Goal: Task Accomplishment & Management: Use online tool/utility

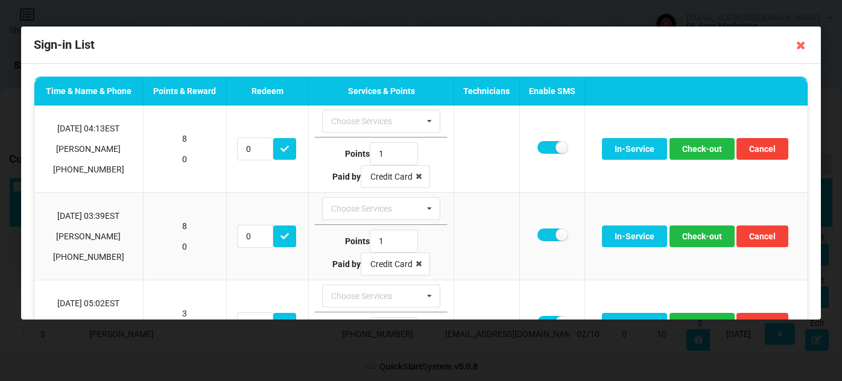
select select "25"
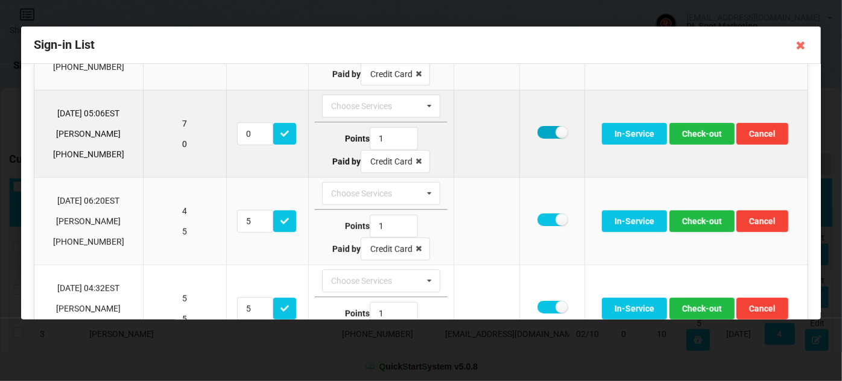
click at [544, 128] on label at bounding box center [552, 132] width 30 height 13
checkbox input "false"
click at [694, 130] on button "Check-out" at bounding box center [701, 134] width 65 height 22
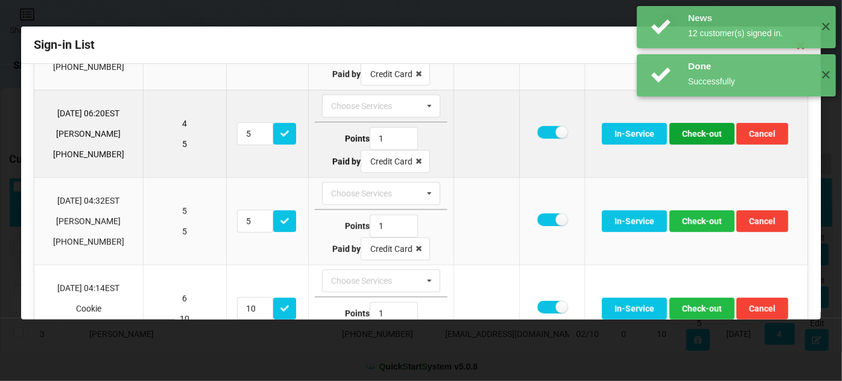
click at [700, 134] on button "Check-out" at bounding box center [701, 134] width 65 height 22
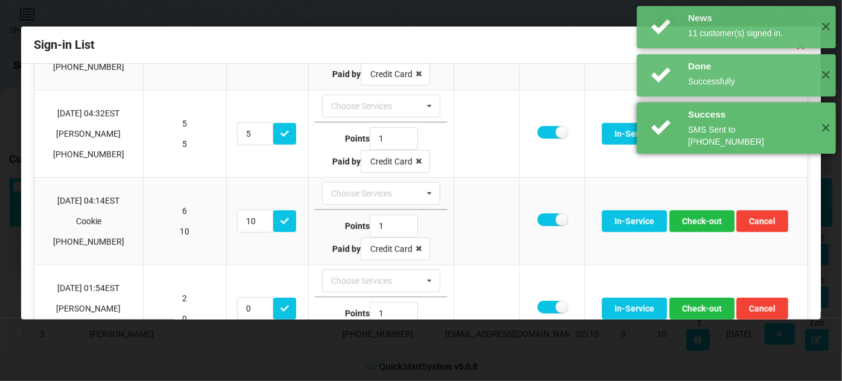
click at [700, 134] on div "SMS Sent to +14078602066" at bounding box center [750, 136] width 124 height 24
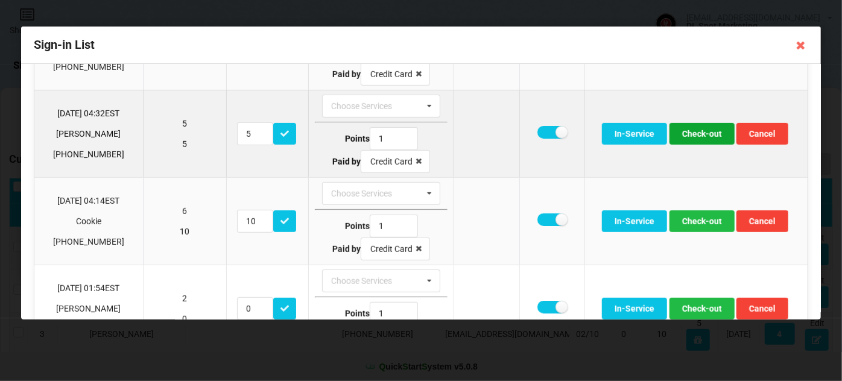
click at [699, 134] on button "Check-out" at bounding box center [701, 134] width 65 height 22
click at [700, 133] on button "Check-out" at bounding box center [701, 134] width 65 height 22
click at [545, 130] on label at bounding box center [552, 132] width 30 height 13
checkbox input "false"
click at [699, 127] on button "Check-out" at bounding box center [701, 134] width 65 height 22
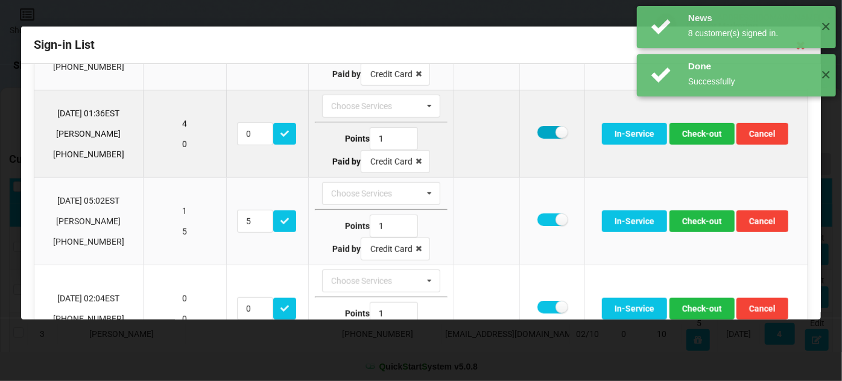
click at [548, 127] on label at bounding box center [552, 132] width 30 height 13
checkbox input "false"
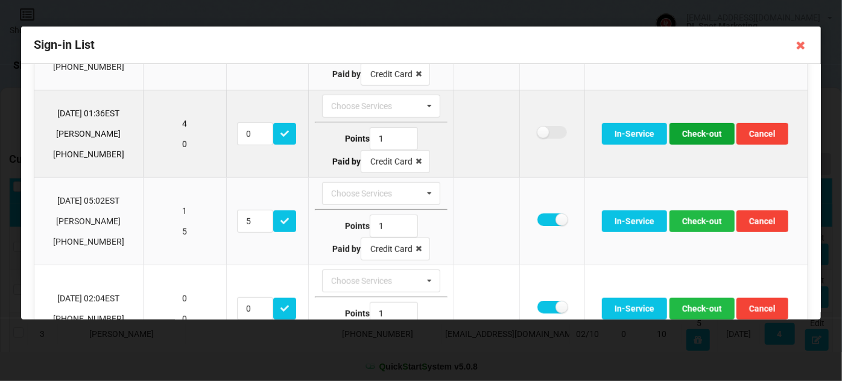
click at [698, 131] on button "Check-out" at bounding box center [701, 134] width 65 height 22
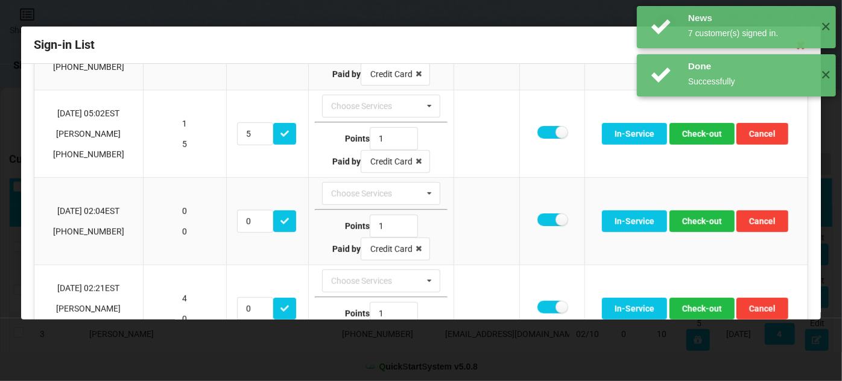
click at [693, 133] on div "News 8 customer(s) signed in. ✕" at bounding box center [736, 124] width 199 height 42
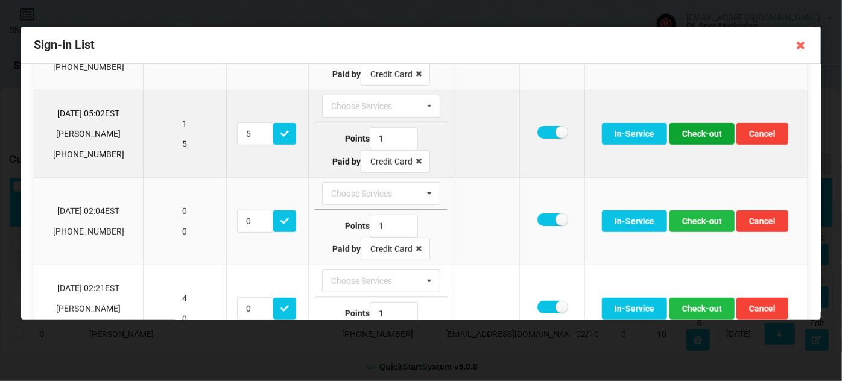
click at [698, 132] on button "Check-out" at bounding box center [701, 134] width 65 height 22
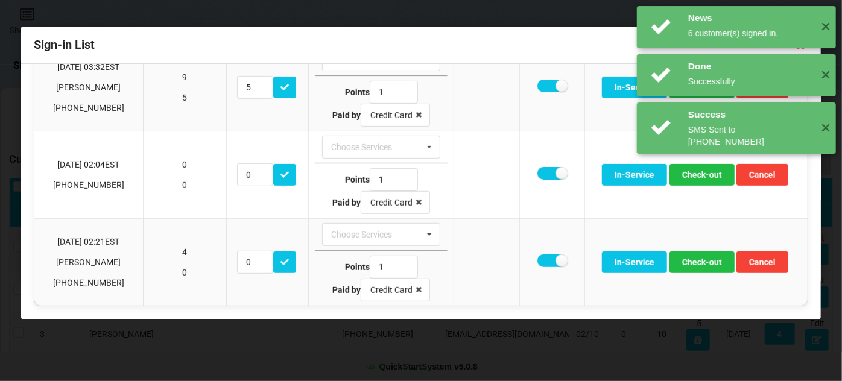
scroll to position [318, 0]
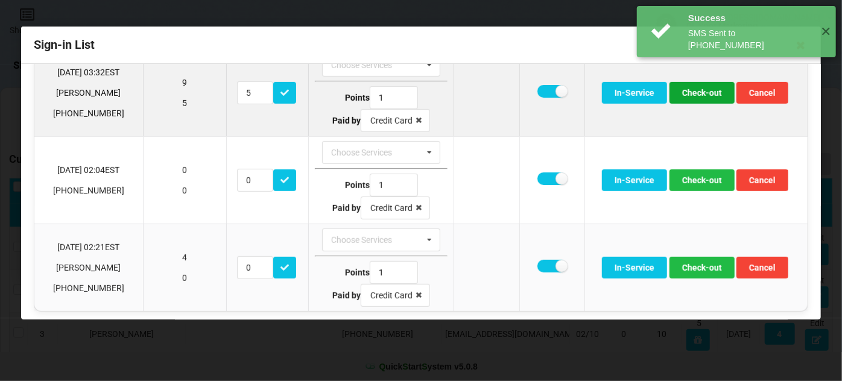
click at [698, 90] on button "Check-out" at bounding box center [701, 93] width 65 height 22
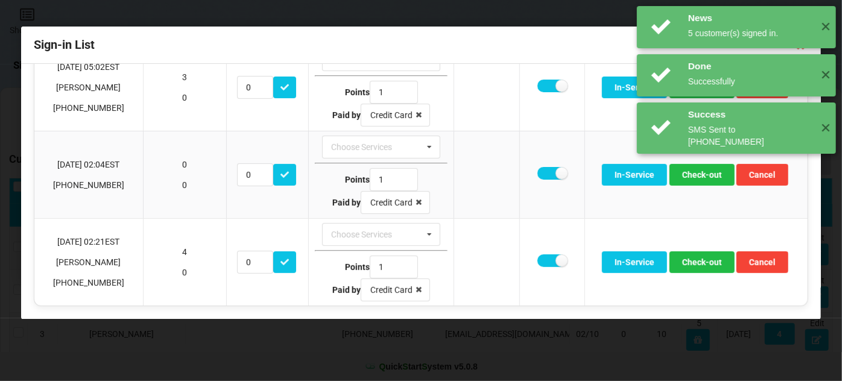
scroll to position [232, 0]
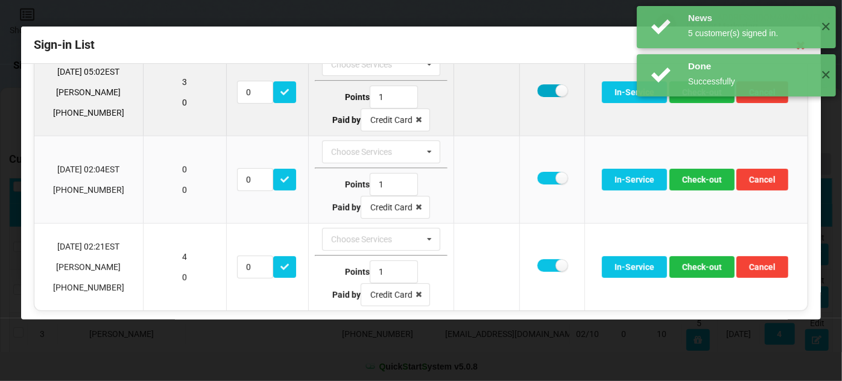
click at [539, 87] on label at bounding box center [552, 90] width 30 height 13
checkbox input "false"
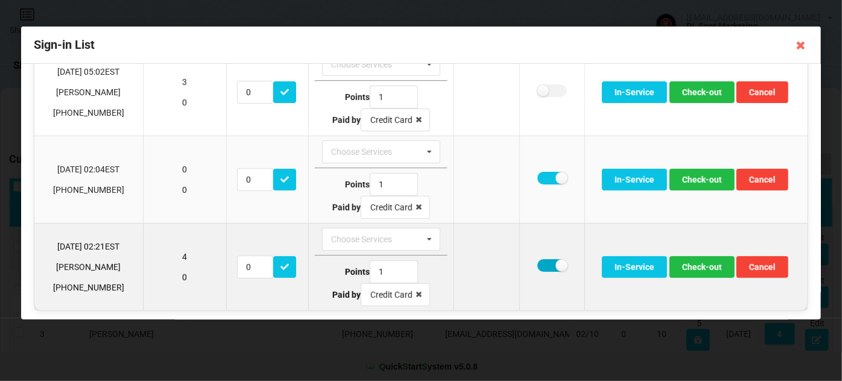
click at [543, 261] on label at bounding box center [552, 265] width 30 height 13
checkbox input "false"
click at [674, 263] on button "Check-out" at bounding box center [701, 267] width 65 height 22
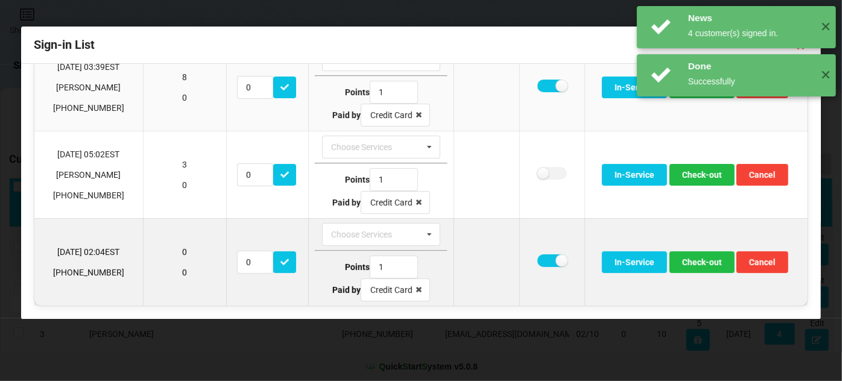
scroll to position [145, 0]
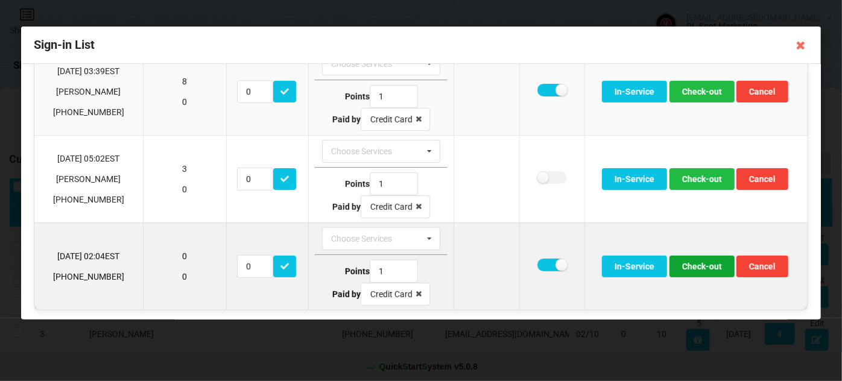
click at [698, 265] on button "Check-out" at bounding box center [701, 267] width 65 height 22
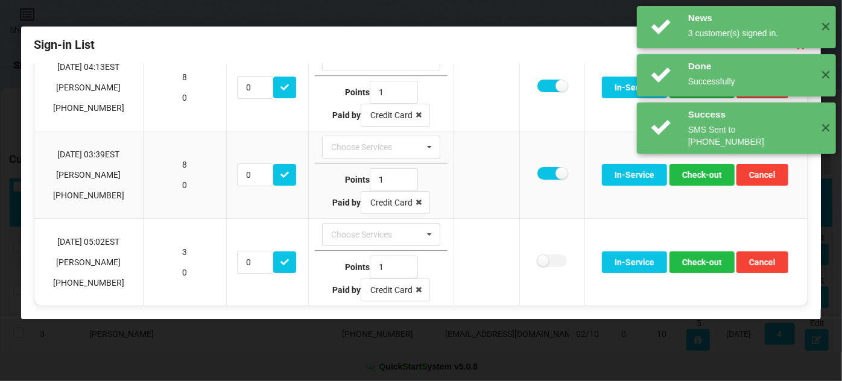
scroll to position [58, 0]
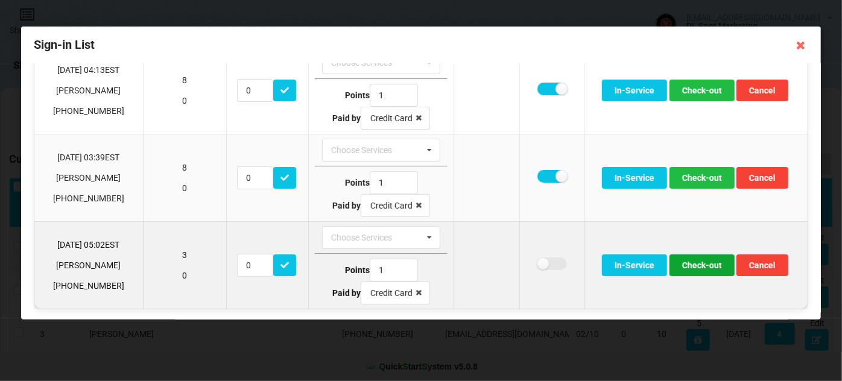
click at [700, 268] on button "Check-out" at bounding box center [701, 265] width 65 height 22
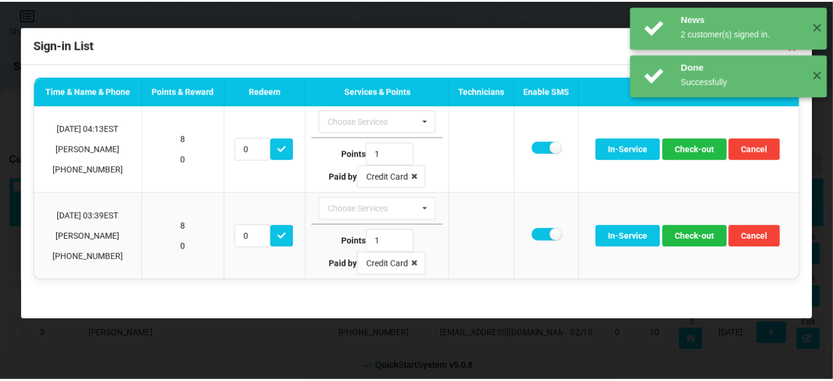
scroll to position [0, 0]
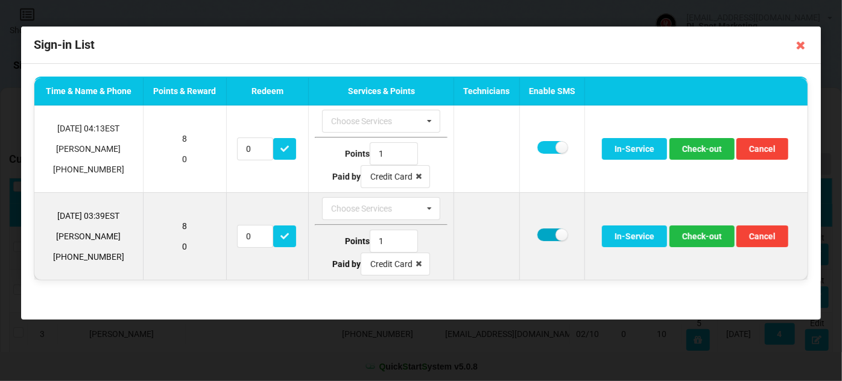
click at [551, 234] on label at bounding box center [552, 235] width 30 height 13
checkbox input "false"
click at [696, 237] on button "Check-out" at bounding box center [701, 237] width 65 height 22
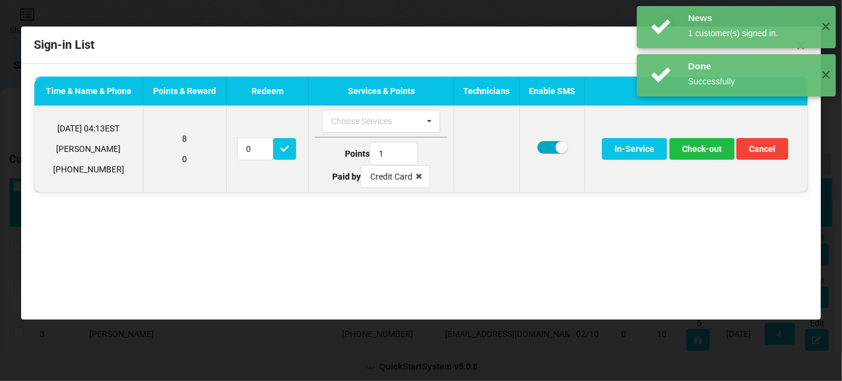
click at [548, 146] on label at bounding box center [552, 147] width 30 height 13
checkbox input "false"
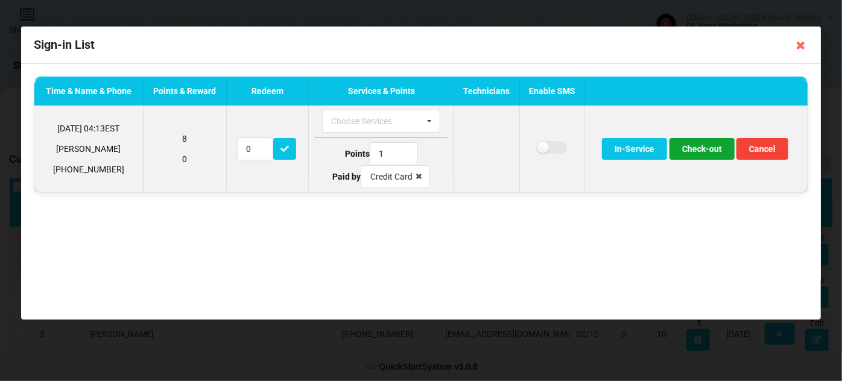
click at [707, 152] on button "Check-out" at bounding box center [701, 149] width 65 height 22
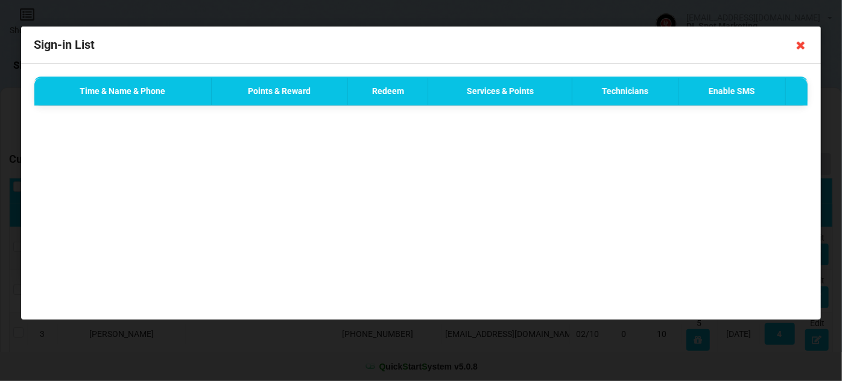
click at [801, 47] on icon at bounding box center [800, 45] width 19 height 19
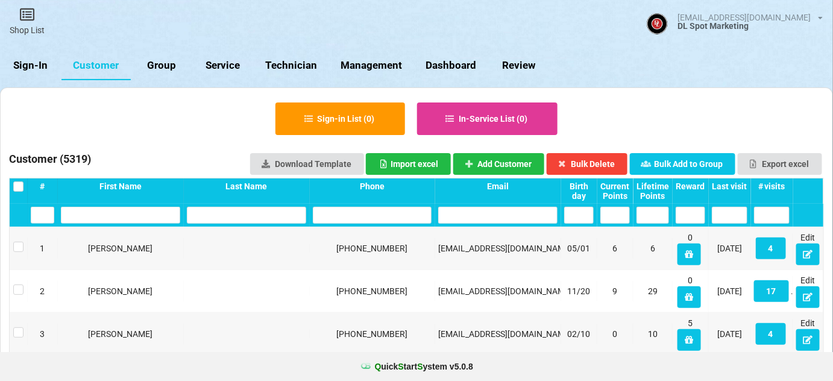
click at [29, 68] on link "Sign-In" at bounding box center [31, 65] width 62 height 29
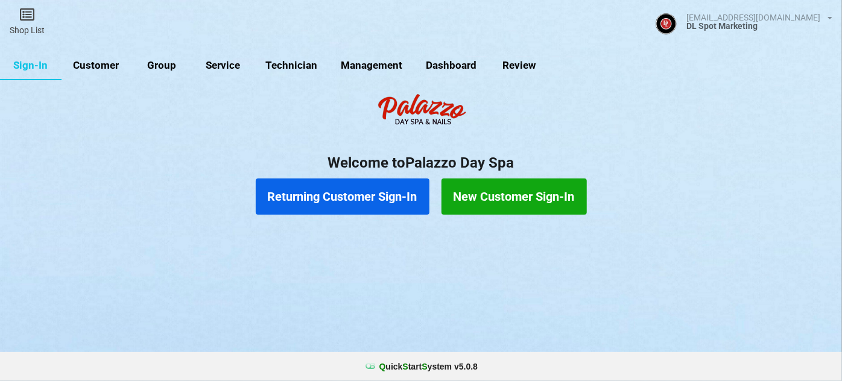
click at [88, 65] on link "Customer" at bounding box center [96, 65] width 69 height 29
select select "25"
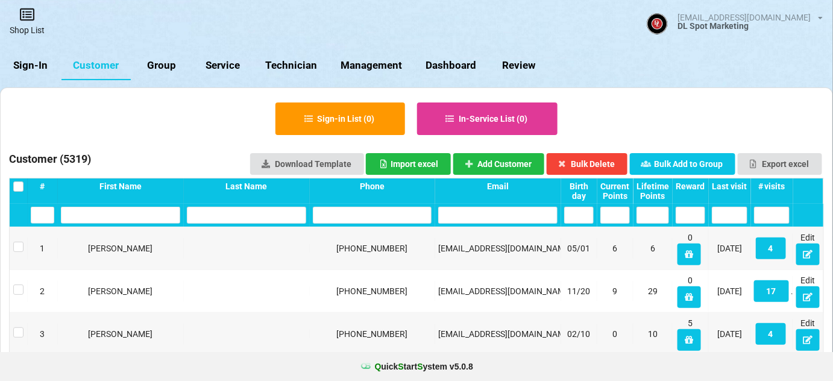
click at [23, 23] on link "Shop List" at bounding box center [27, 21] width 54 height 43
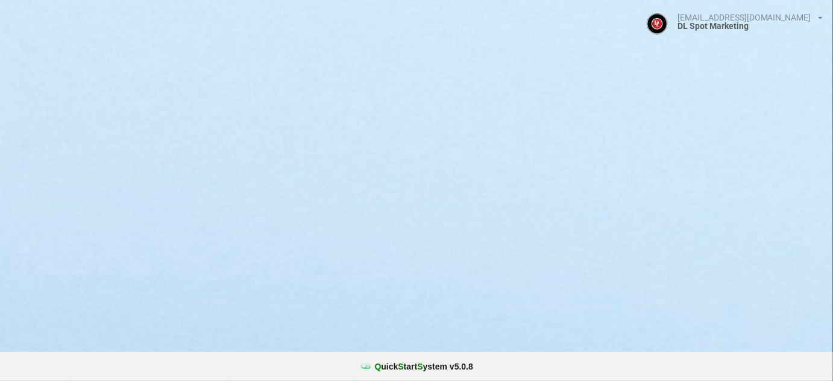
select select "25"
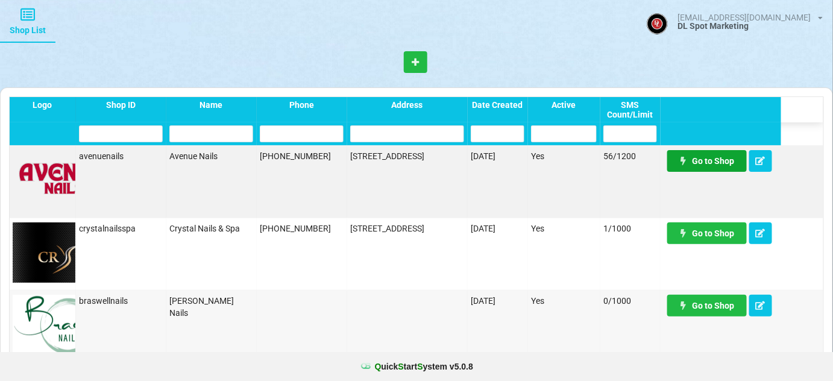
click at [717, 157] on link "Go to Shop" at bounding box center [708, 161] width 80 height 22
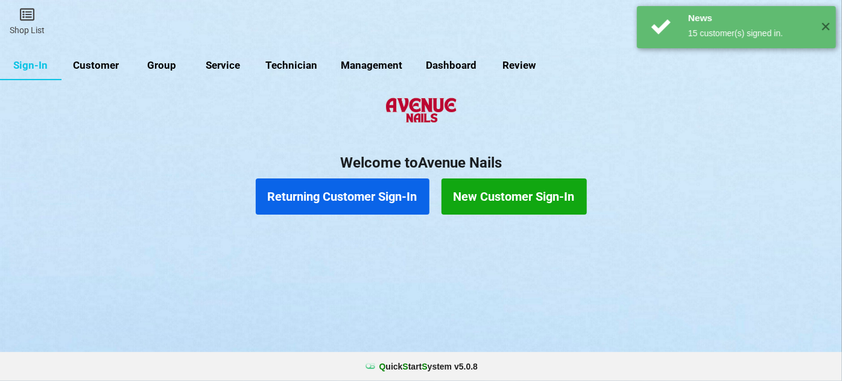
click at [110, 70] on link "Customer" at bounding box center [140, 82] width 60 height 25
select select "25"
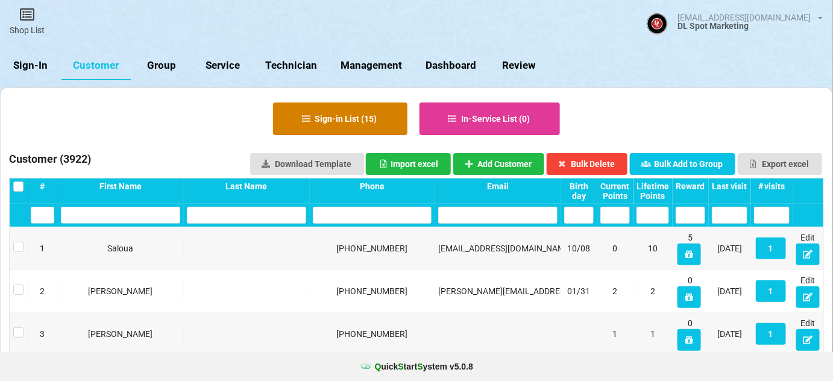
click at [327, 120] on button "Sign-in List ( 15 )" at bounding box center [340, 119] width 134 height 33
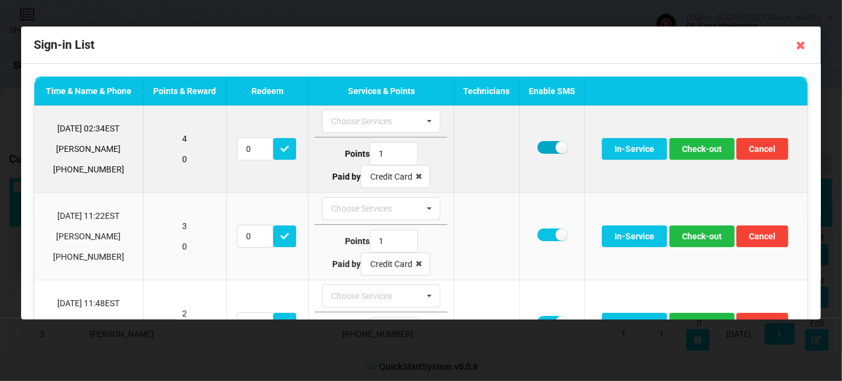
click at [546, 147] on label at bounding box center [552, 147] width 30 height 13
checkbox input "false"
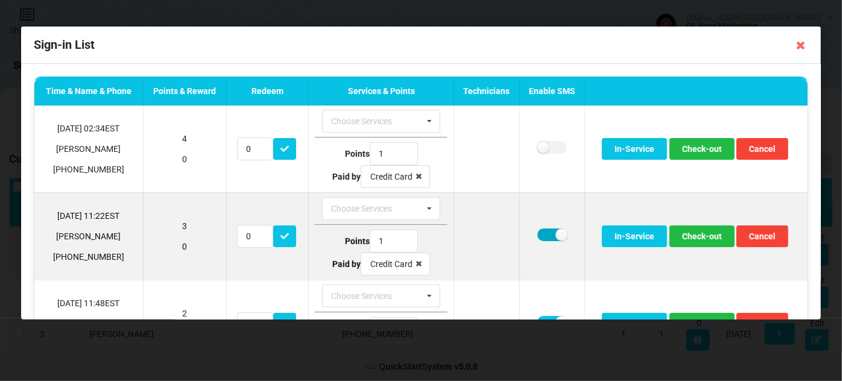
drag, startPoint x: 540, startPoint y: 233, endPoint x: 569, endPoint y: 233, distance: 28.3
click at [541, 233] on label at bounding box center [552, 235] width 30 height 13
checkbox input "false"
click at [693, 235] on button "Check-out" at bounding box center [701, 237] width 65 height 22
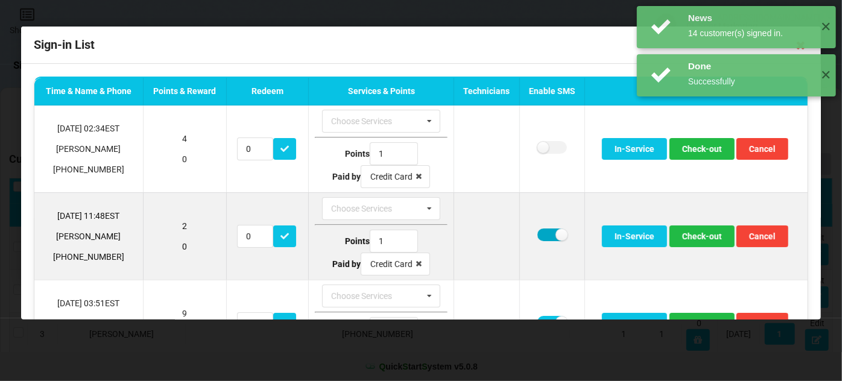
click at [540, 233] on label at bounding box center [552, 235] width 30 height 13
checkbox input "false"
click at [694, 236] on button "Check-out" at bounding box center [701, 237] width 65 height 22
click at [692, 236] on button "Check-out" at bounding box center [701, 237] width 65 height 22
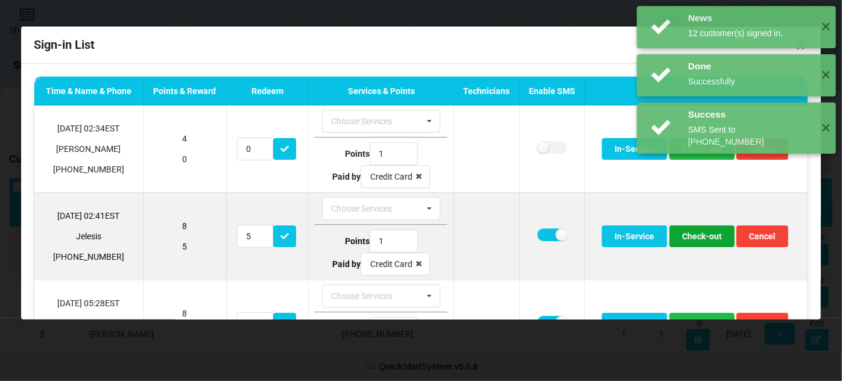
click at [687, 234] on button "Check-out" at bounding box center [701, 237] width 65 height 22
click at [691, 233] on button "Check-out" at bounding box center [701, 237] width 65 height 22
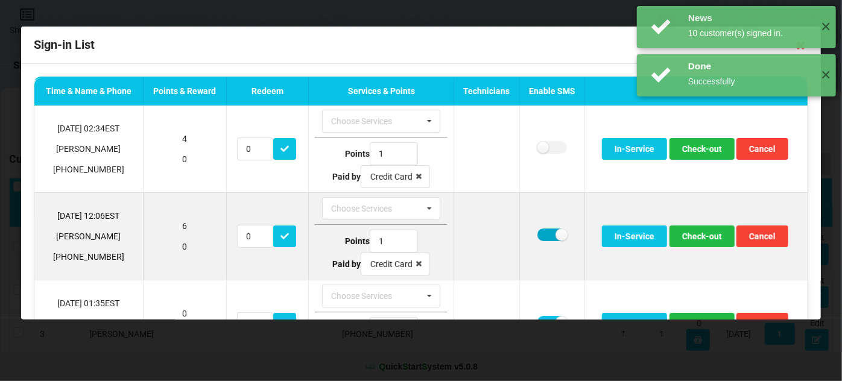
click at [547, 231] on label at bounding box center [552, 235] width 30 height 13
checkbox input "false"
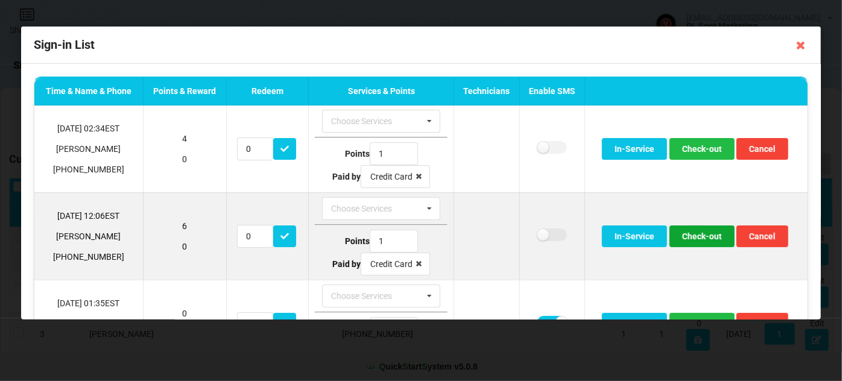
click at [701, 239] on button "Check-out" at bounding box center [701, 237] width 65 height 22
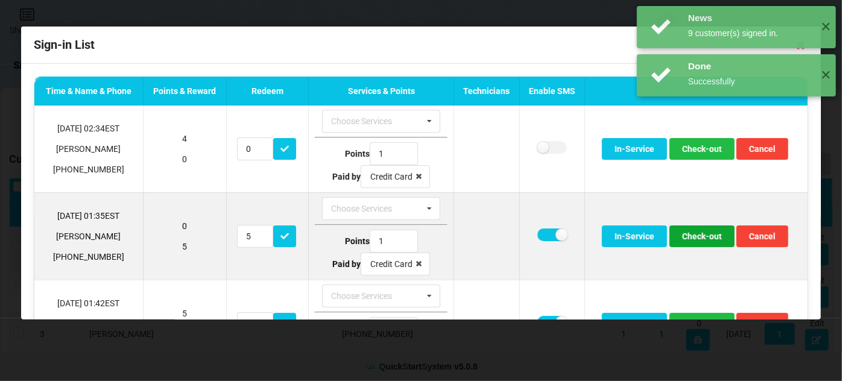
click at [696, 235] on button "Check-out" at bounding box center [701, 237] width 65 height 22
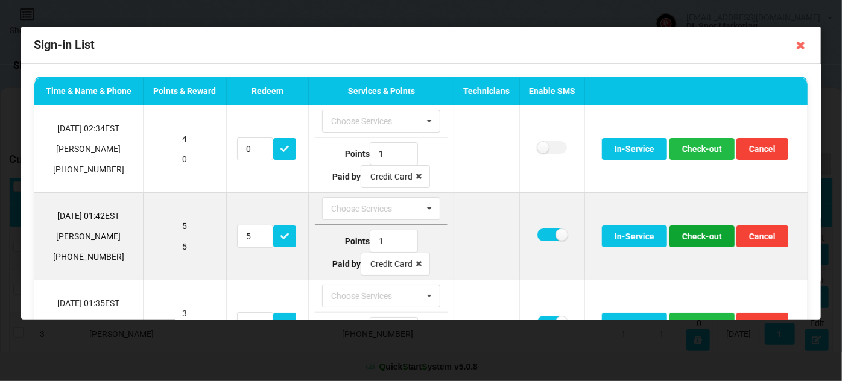
click at [695, 238] on button "Check-out" at bounding box center [701, 237] width 65 height 22
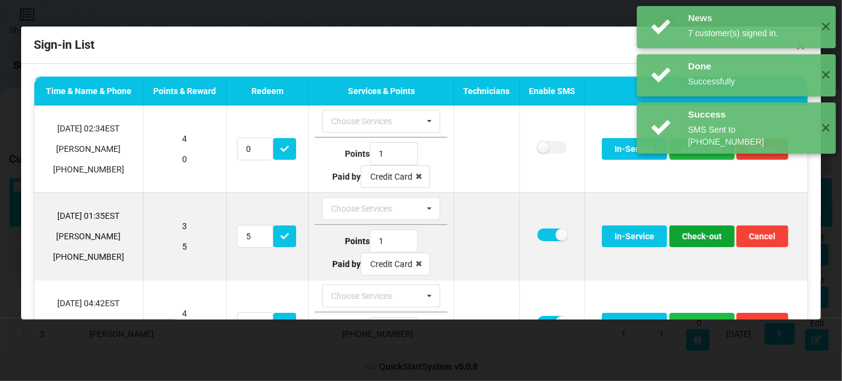
click at [698, 238] on button "Check-out" at bounding box center [701, 237] width 65 height 22
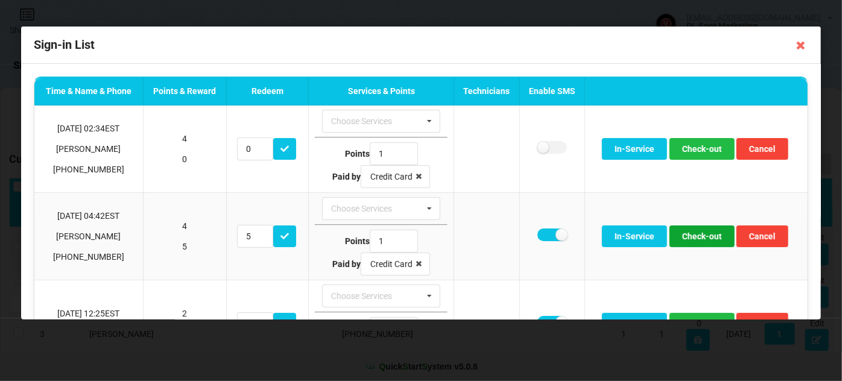
click at [698, 238] on button "Check-out" at bounding box center [701, 237] width 65 height 22
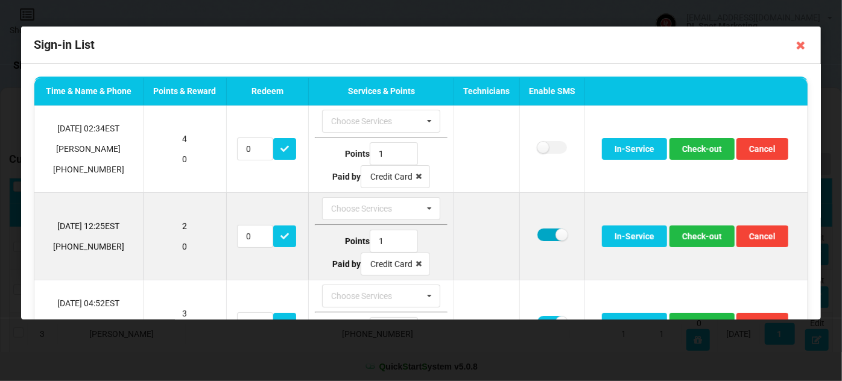
click at [543, 235] on label at bounding box center [552, 235] width 30 height 13
checkbox input "false"
click at [706, 237] on button "Check-out" at bounding box center [701, 237] width 65 height 22
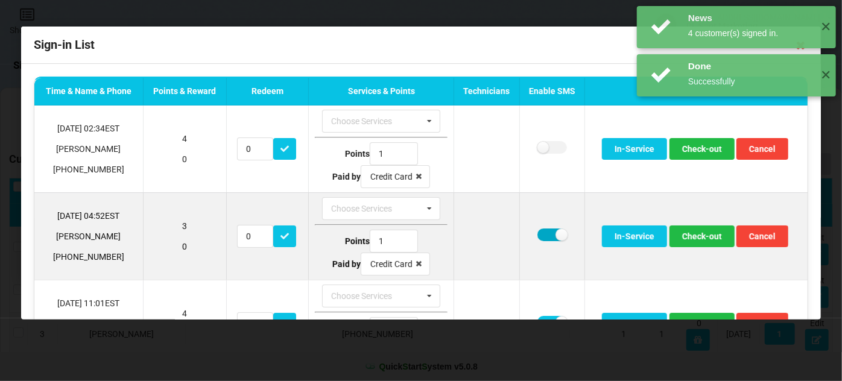
click at [546, 231] on label at bounding box center [552, 235] width 30 height 13
checkbox input "false"
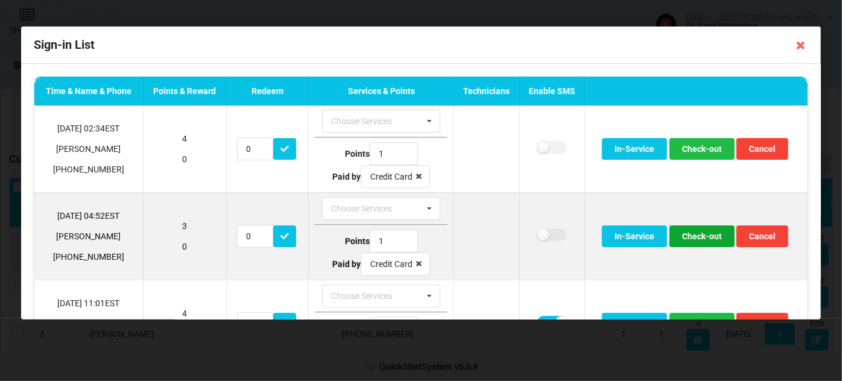
click at [695, 234] on button "Check-out" at bounding box center [701, 237] width 65 height 22
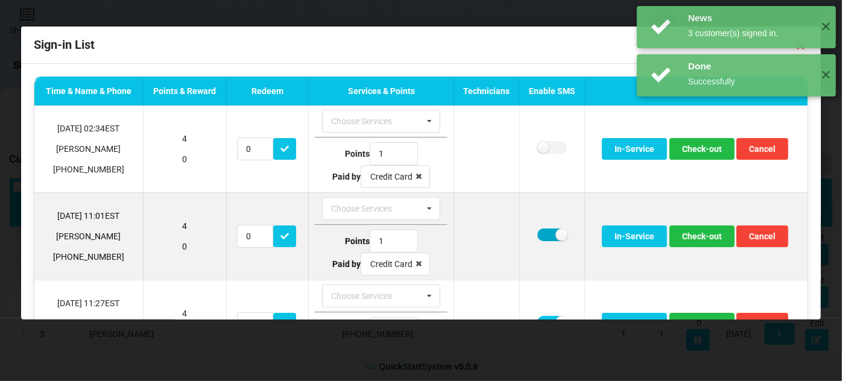
click at [542, 235] on label at bounding box center [552, 235] width 30 height 13
checkbox input "false"
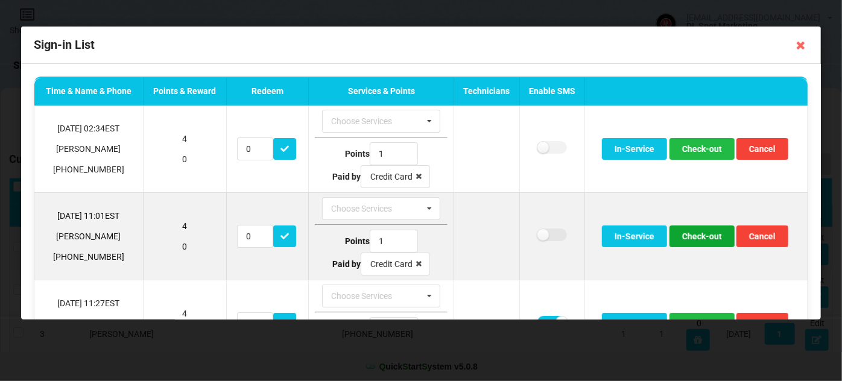
click at [703, 236] on button "Check-out" at bounding box center [701, 237] width 65 height 22
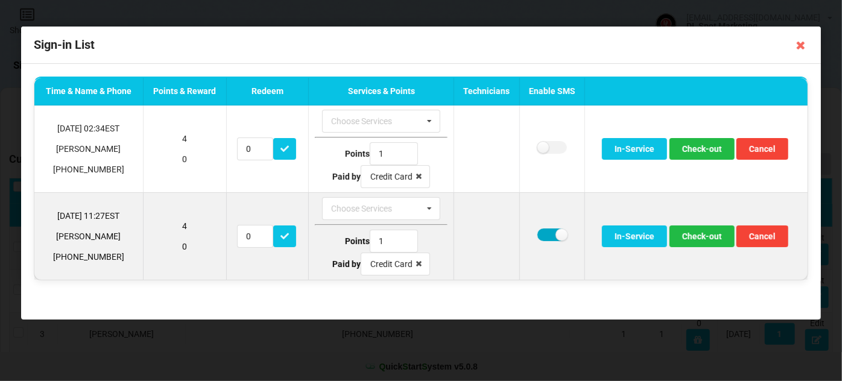
click at [545, 233] on label at bounding box center [552, 235] width 30 height 13
checkbox input "false"
click at [704, 237] on button "Check-out" at bounding box center [701, 237] width 65 height 22
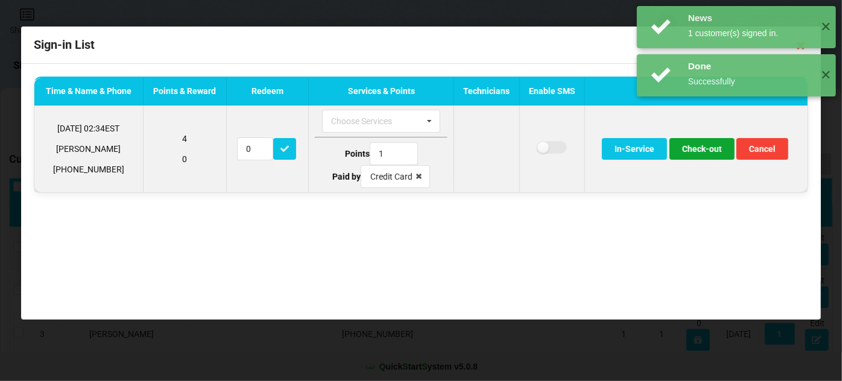
click at [705, 156] on button "Check-out" at bounding box center [701, 149] width 65 height 22
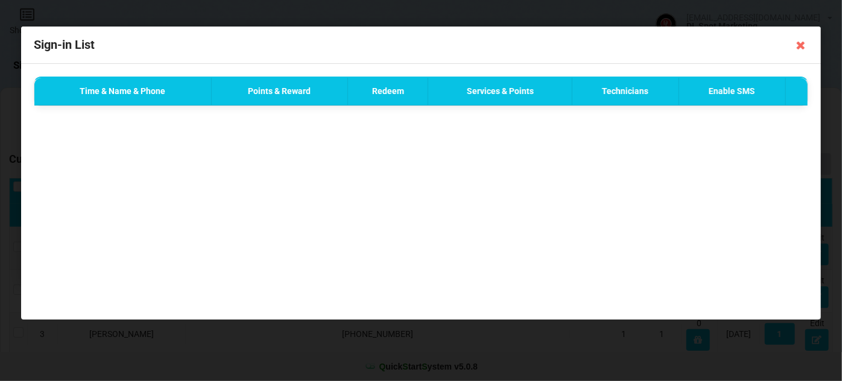
click at [802, 45] on icon at bounding box center [800, 45] width 19 height 19
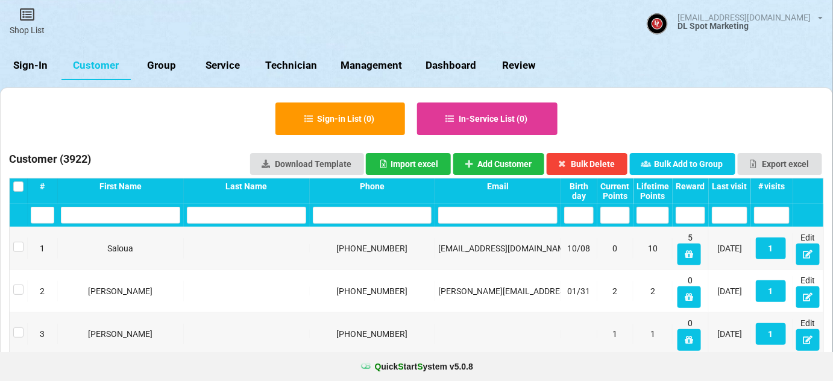
click at [34, 67] on link "Sign-In" at bounding box center [31, 65] width 62 height 29
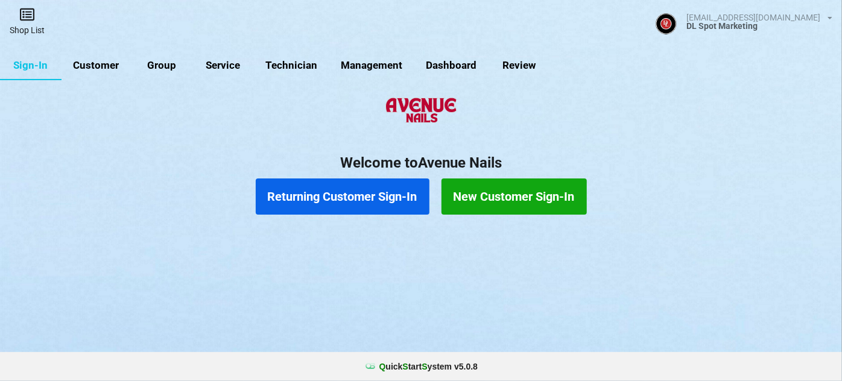
click at [58, 25] on icon at bounding box center [66, 31] width 16 height 13
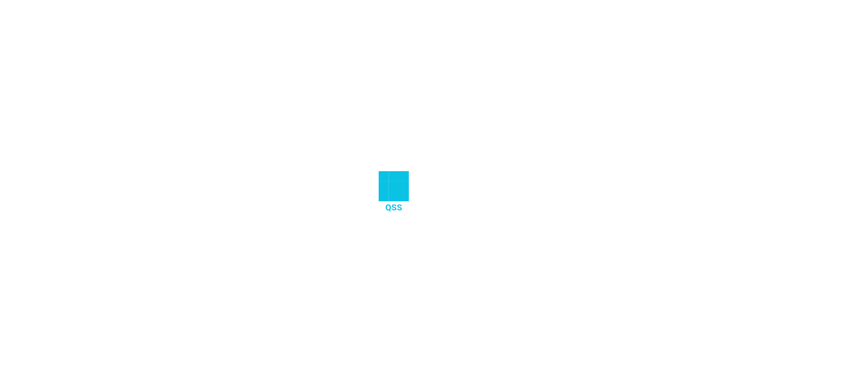
select select "25"
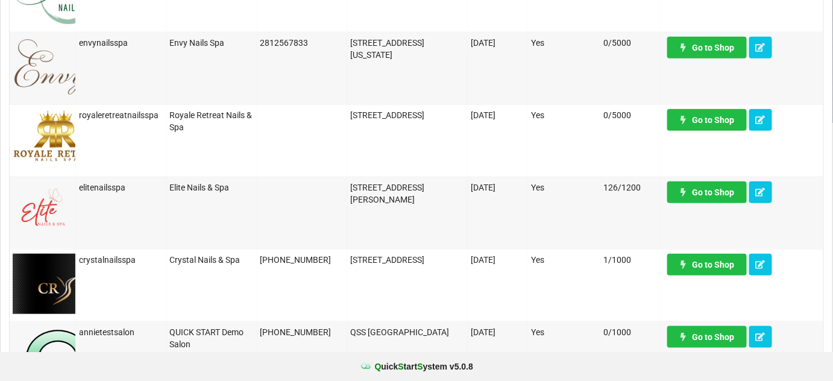
scroll to position [292, 0]
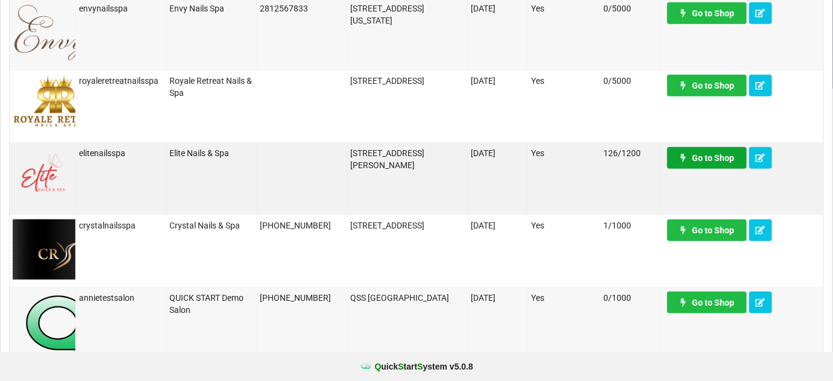
click at [709, 161] on link "Go to Shop" at bounding box center [708, 158] width 80 height 22
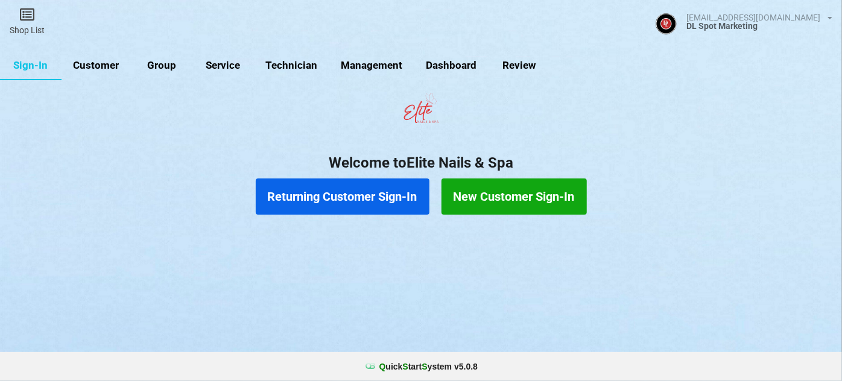
click at [88, 68] on link "Customer" at bounding box center [96, 65] width 69 height 29
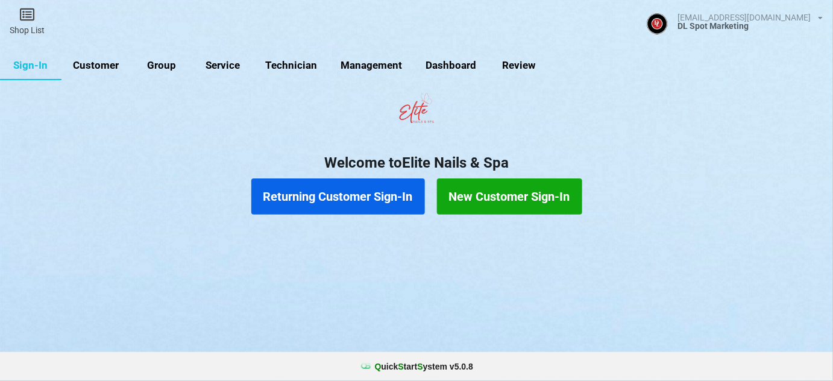
select select "25"
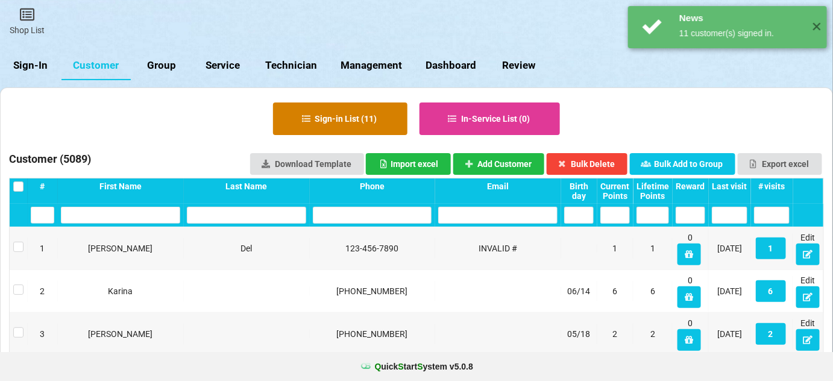
click at [348, 117] on button "Sign-in List ( 11 )" at bounding box center [340, 119] width 134 height 33
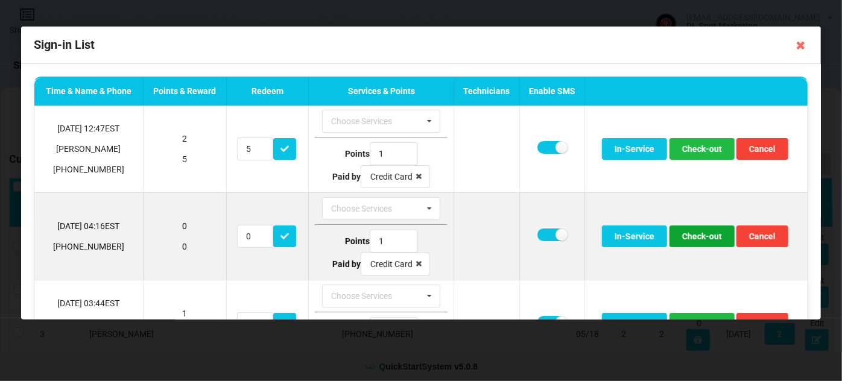
click at [691, 238] on button "Check-out" at bounding box center [701, 237] width 65 height 22
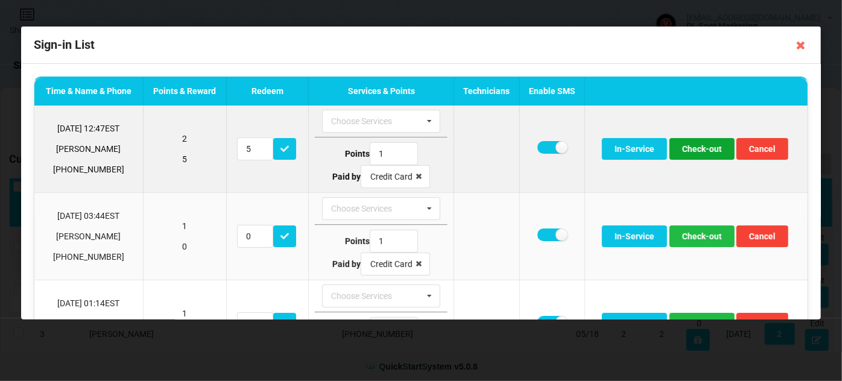
click at [699, 151] on button "Check-out" at bounding box center [701, 149] width 65 height 22
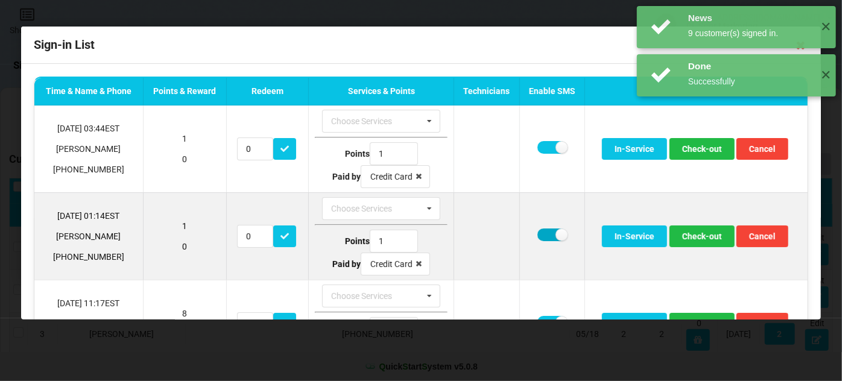
click at [542, 235] on label at bounding box center [552, 235] width 30 height 13
checkbox input "false"
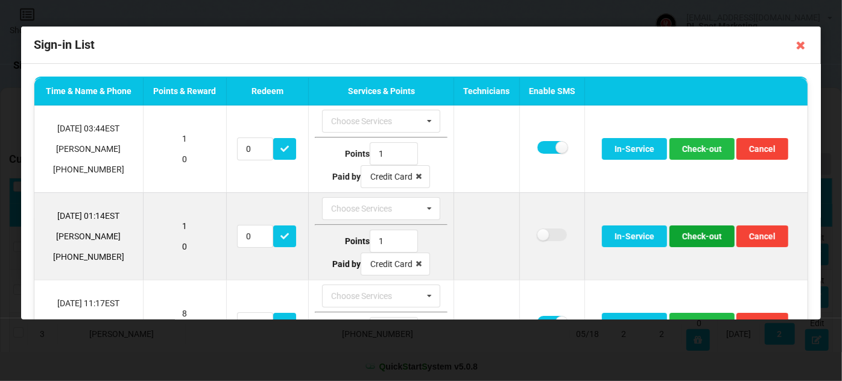
click at [696, 236] on button "Check-out" at bounding box center [701, 237] width 65 height 22
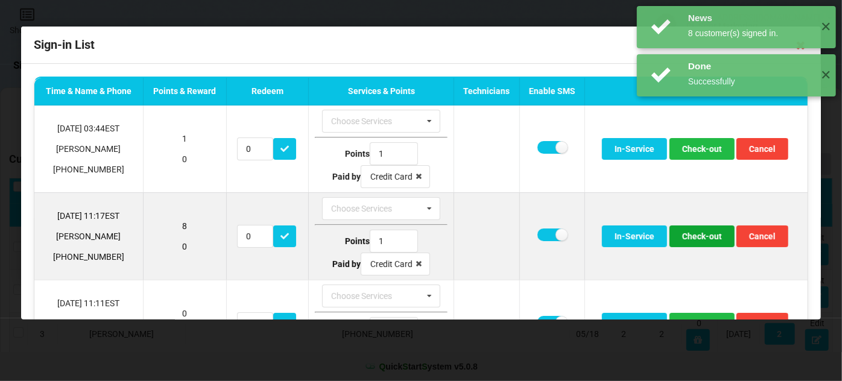
click at [687, 236] on button "Check-out" at bounding box center [701, 237] width 65 height 22
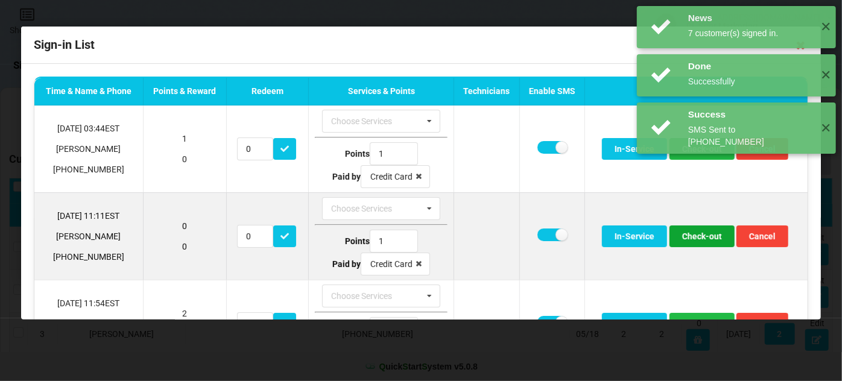
click at [690, 236] on button "Check-out" at bounding box center [701, 237] width 65 height 22
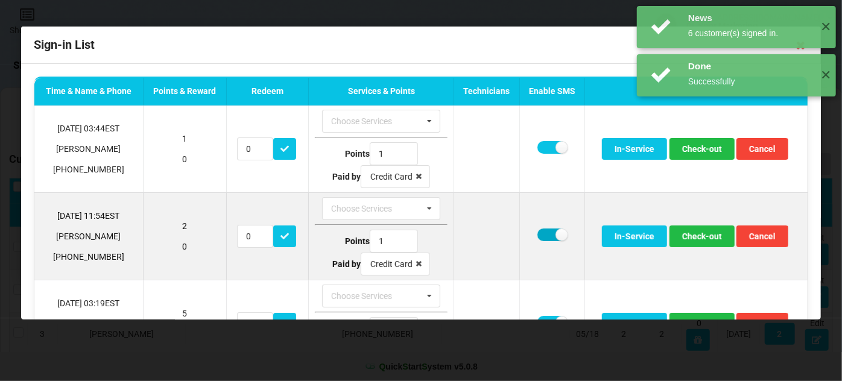
click at [545, 233] on label at bounding box center [552, 235] width 30 height 13
checkbox input "false"
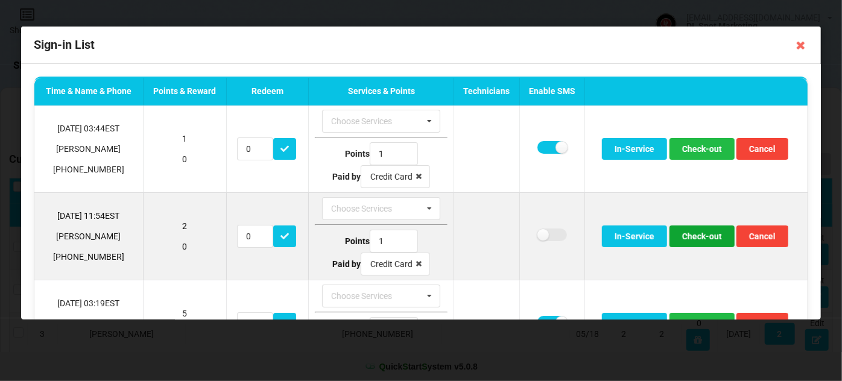
click at [692, 235] on button "Check-out" at bounding box center [701, 237] width 65 height 22
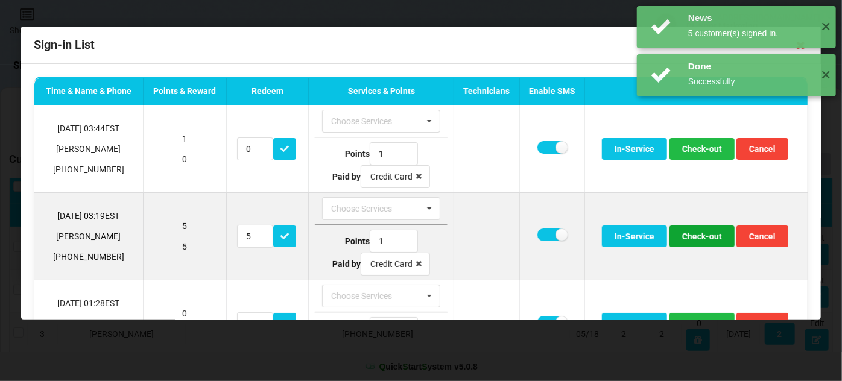
click at [693, 237] on button "Check-out" at bounding box center [701, 237] width 65 height 22
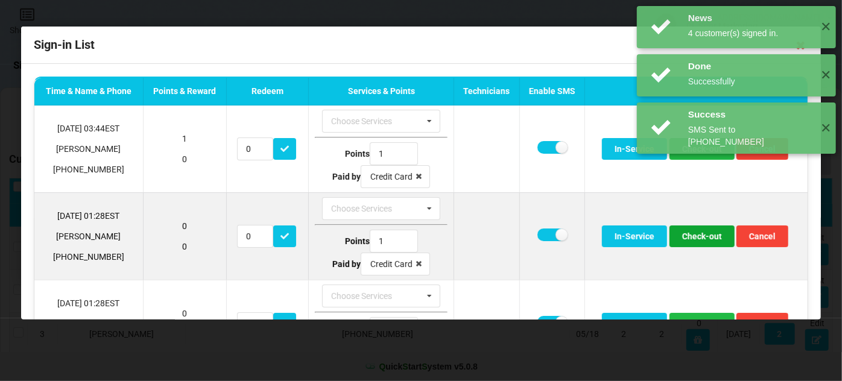
click at [692, 238] on button "Check-out" at bounding box center [701, 237] width 65 height 22
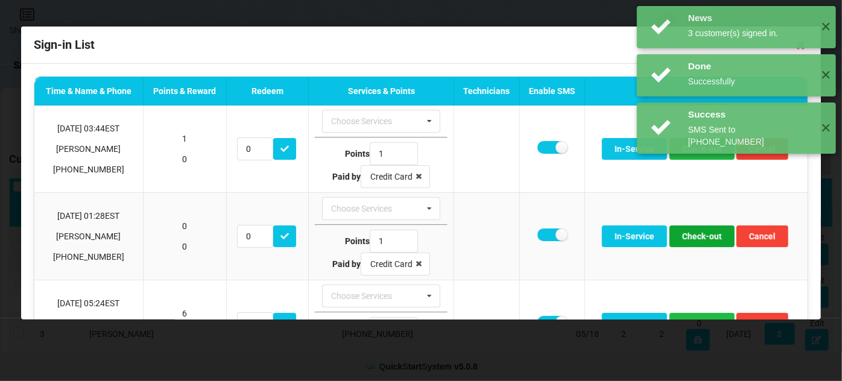
click at [692, 238] on button "Check-out" at bounding box center [701, 237] width 65 height 22
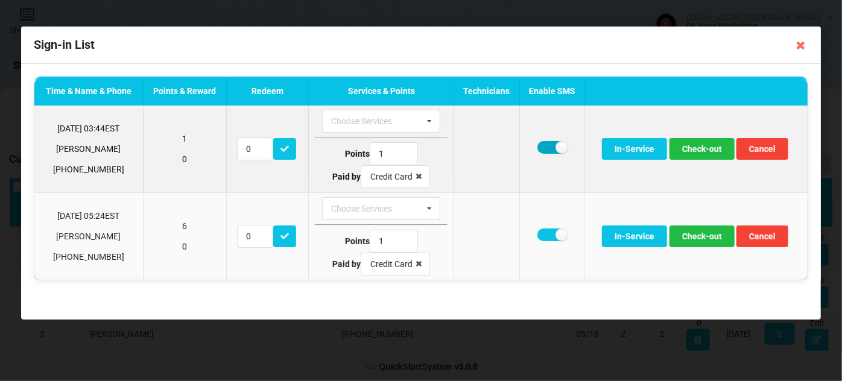
click at [544, 152] on label at bounding box center [552, 147] width 30 height 13
checkbox input "false"
click at [700, 147] on button "Check-out" at bounding box center [701, 149] width 65 height 22
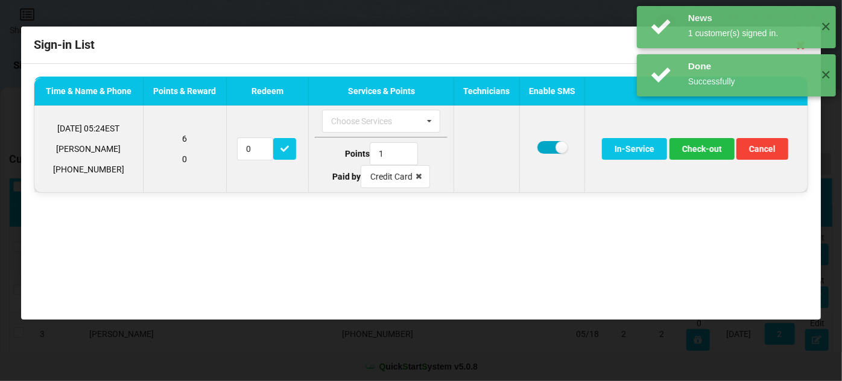
click at [546, 148] on label at bounding box center [552, 147] width 30 height 13
checkbox input "false"
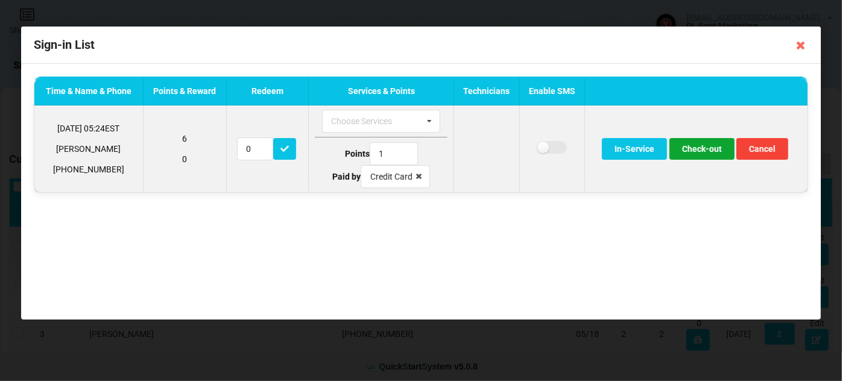
click at [703, 151] on button "Check-out" at bounding box center [701, 149] width 65 height 22
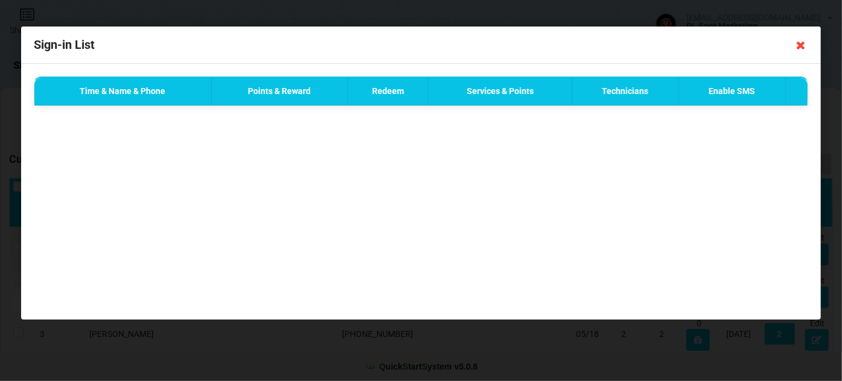
click at [801, 43] on icon at bounding box center [800, 45] width 19 height 19
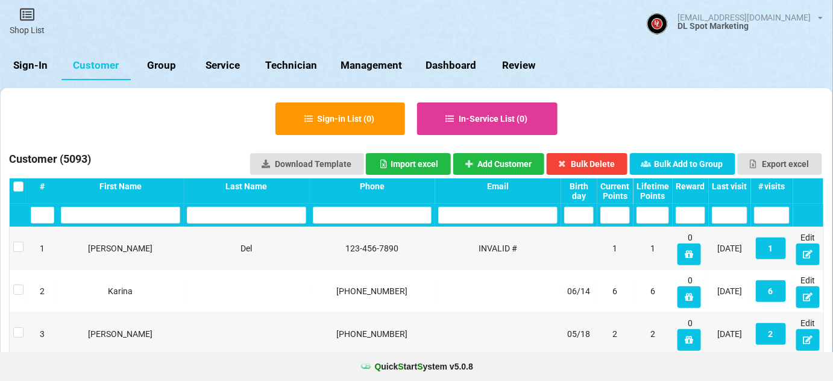
click at [37, 63] on link "Sign-In" at bounding box center [31, 65] width 62 height 29
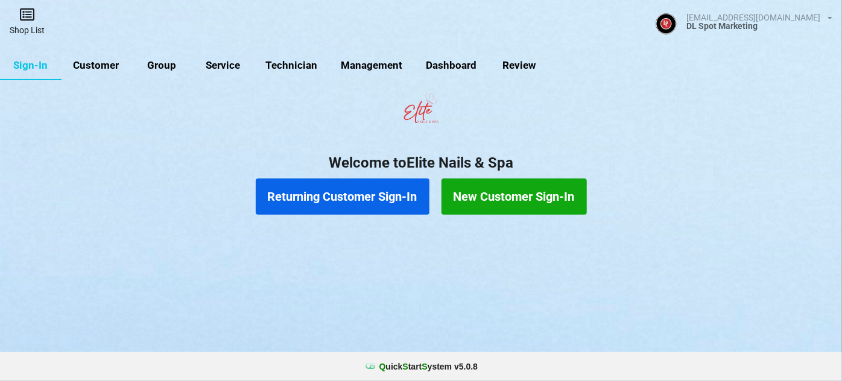
click at [24, 14] on icon at bounding box center [27, 14] width 17 height 14
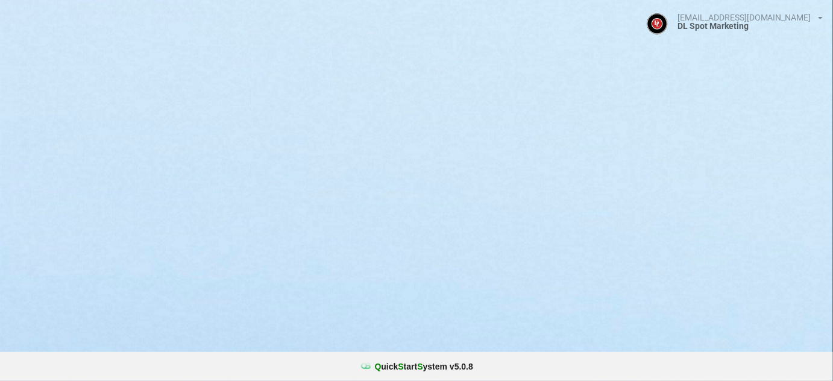
select select "25"
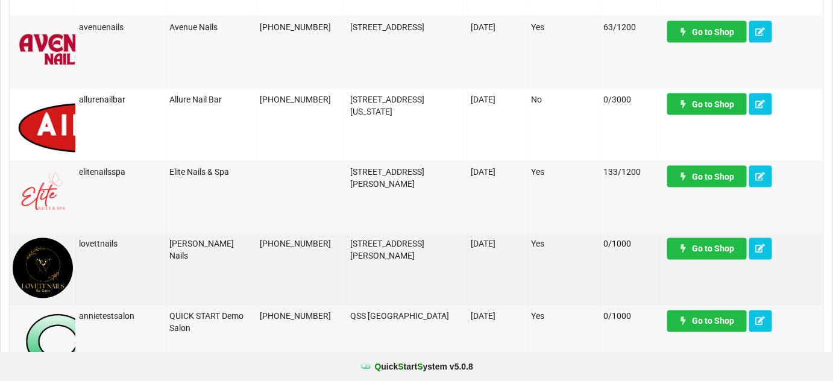
scroll to position [584, 0]
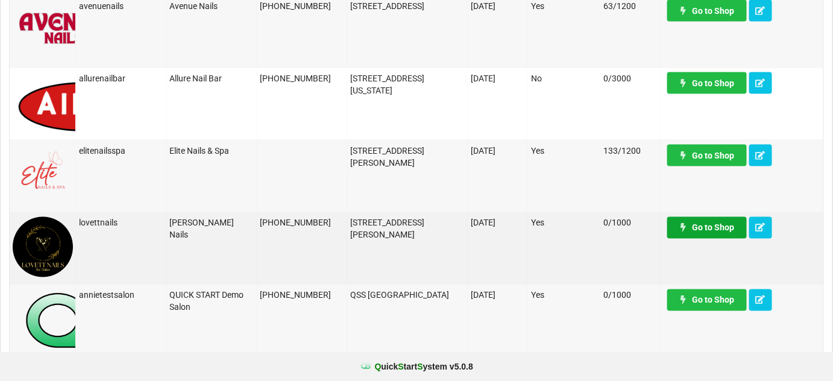
click at [714, 232] on link "Go to Shop" at bounding box center [708, 228] width 80 height 22
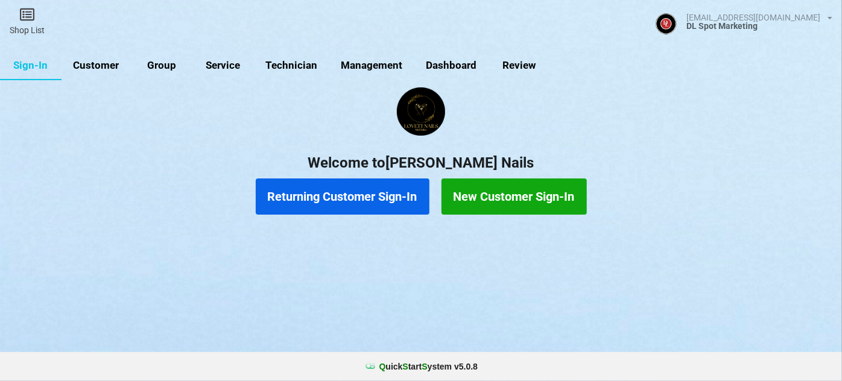
click at [92, 67] on link "Customer" at bounding box center [96, 65] width 69 height 29
select select "25"
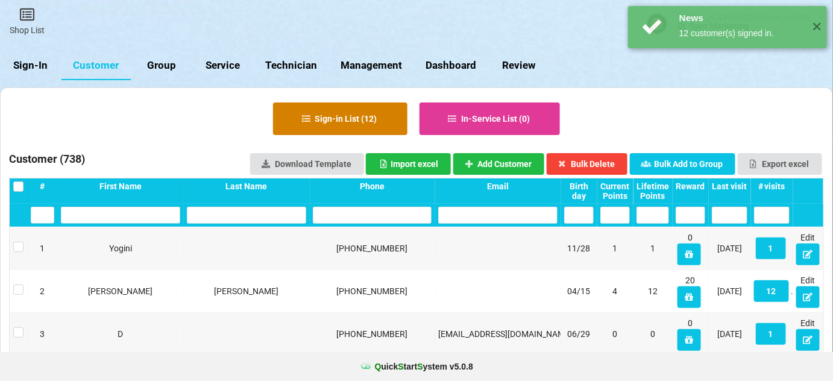
click at [346, 121] on button "Sign-in List ( 12 )" at bounding box center [340, 119] width 134 height 33
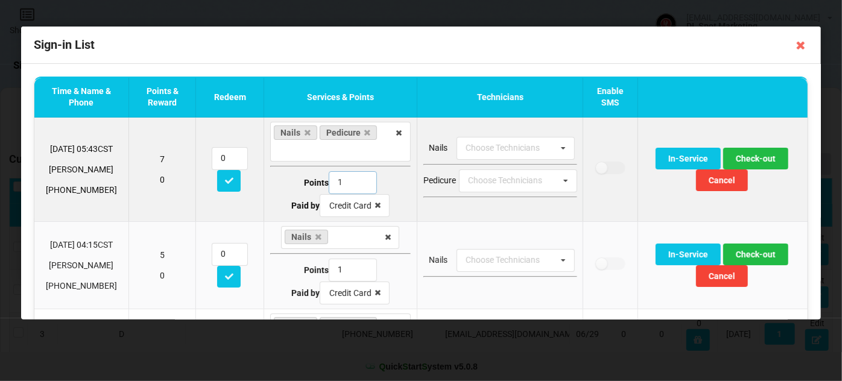
type input "1"
click at [362, 185] on input "1" at bounding box center [353, 182] width 48 height 23
click at [757, 157] on button "Check-out" at bounding box center [755, 159] width 65 height 22
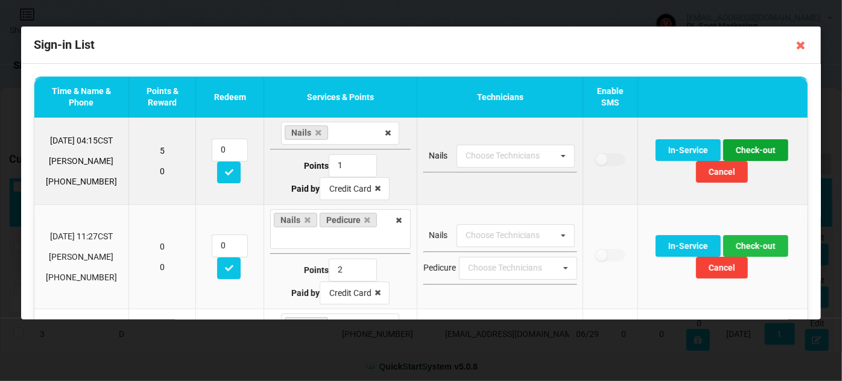
click at [751, 152] on button "Check-out" at bounding box center [755, 150] width 65 height 22
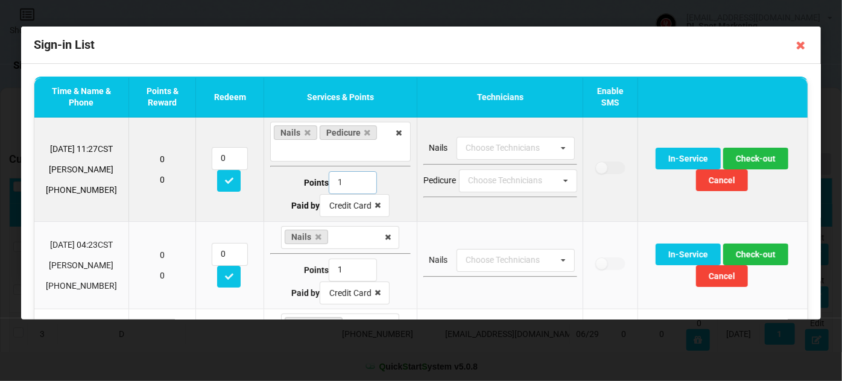
type input "1"
click at [359, 186] on input "1" at bounding box center [353, 182] width 48 height 23
click at [754, 156] on button "Check-out" at bounding box center [755, 159] width 65 height 22
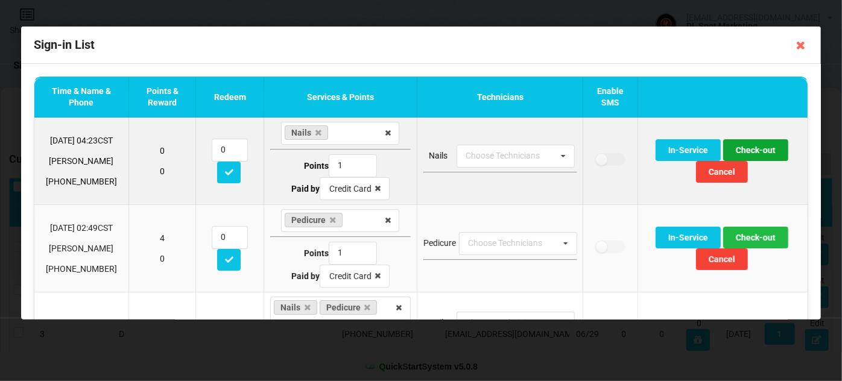
click at [757, 151] on button "Check-out" at bounding box center [755, 150] width 65 height 22
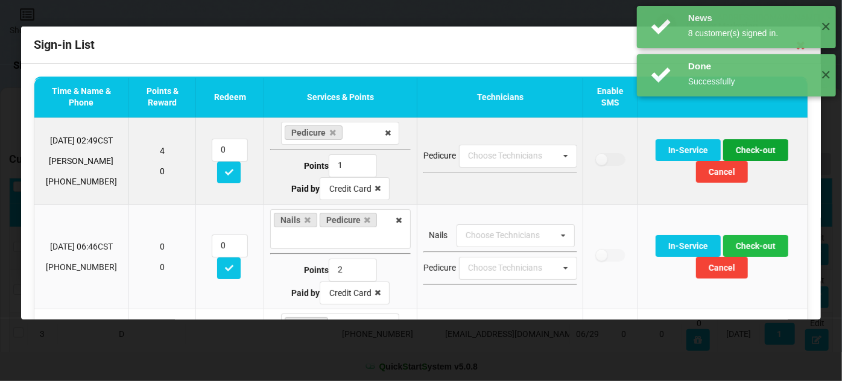
click at [756, 151] on button "Check-out" at bounding box center [755, 150] width 65 height 22
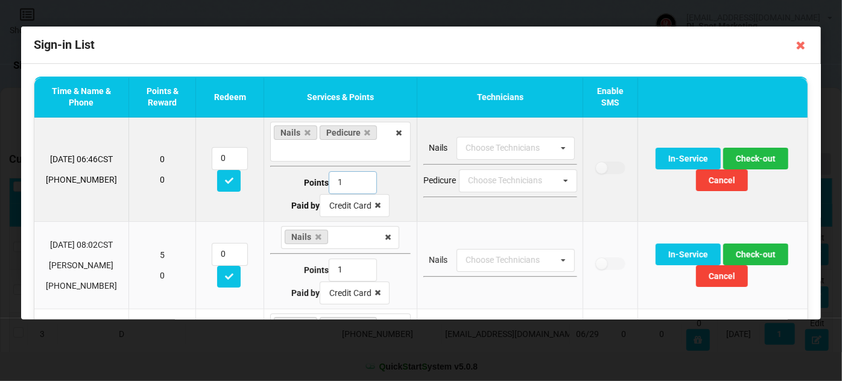
type input "1"
click at [358, 185] on input "1" at bounding box center [353, 182] width 48 height 23
click at [749, 159] on button "Check-out" at bounding box center [755, 159] width 65 height 22
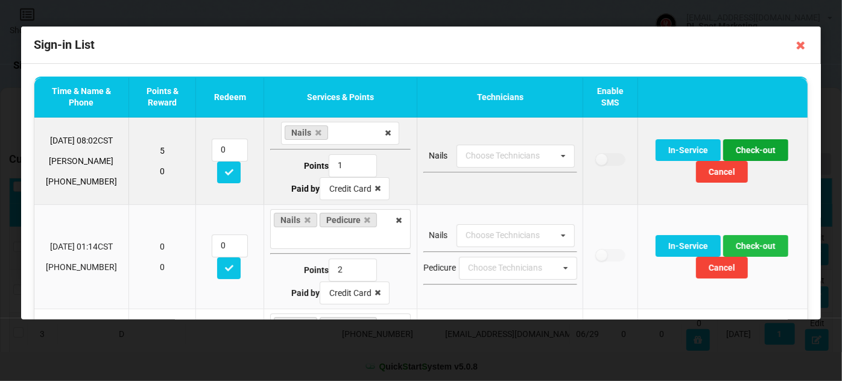
click at [748, 150] on button "Check-out" at bounding box center [755, 150] width 65 height 22
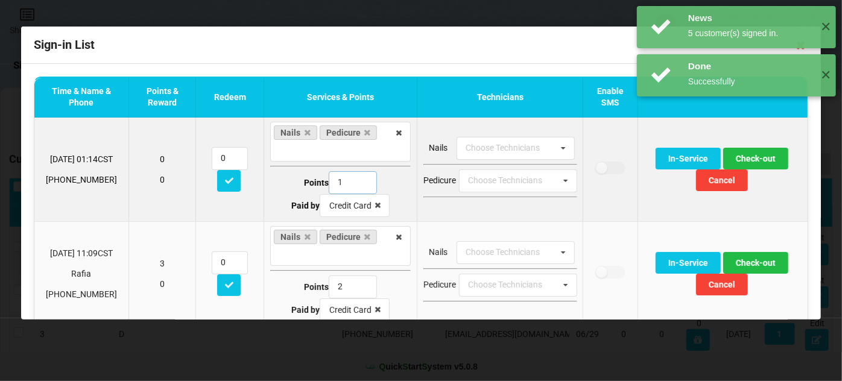
type input "1"
click at [358, 184] on input "1" at bounding box center [353, 182] width 48 height 23
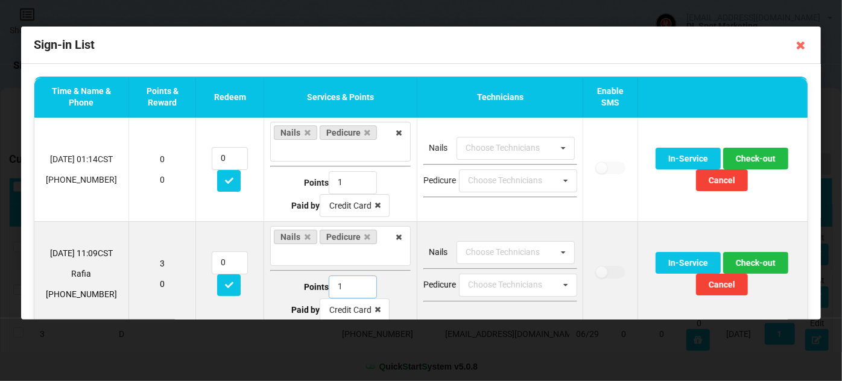
type input "1"
click at [358, 285] on input "1" at bounding box center [353, 287] width 48 height 23
click at [753, 263] on button "Check-out" at bounding box center [755, 263] width 65 height 22
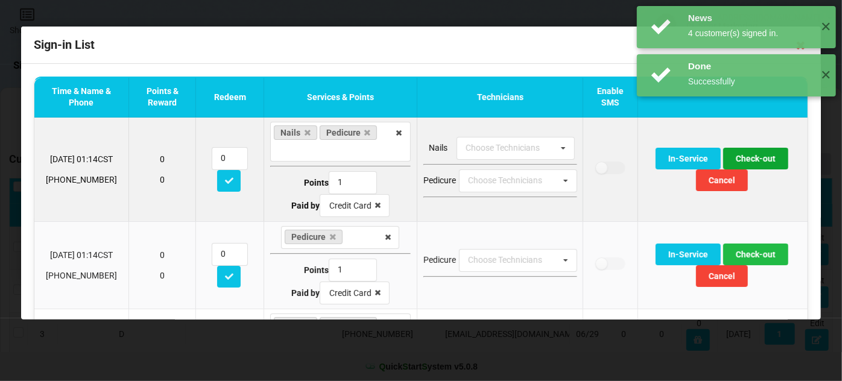
click at [753, 159] on button "Check-out" at bounding box center [755, 159] width 65 height 22
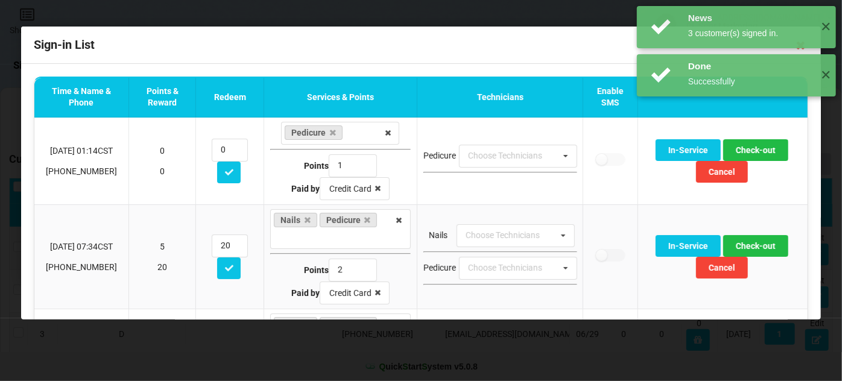
click at [753, 149] on div "News 3 customer(s) signed in. ✕ Done Successfully ✕ Done Successfully ✕" at bounding box center [736, 75] width 211 height 151
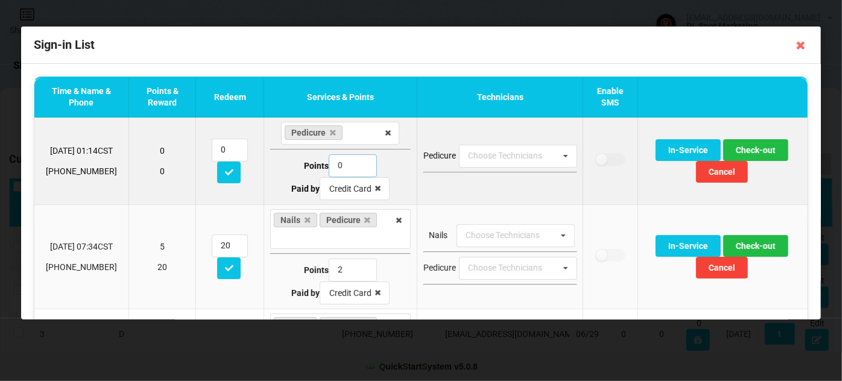
click at [358, 168] on input "0" at bounding box center [353, 165] width 48 height 23
type input "1"
click at [358, 160] on input "1" at bounding box center [353, 165] width 48 height 23
click at [754, 148] on button "Check-out" at bounding box center [755, 150] width 65 height 22
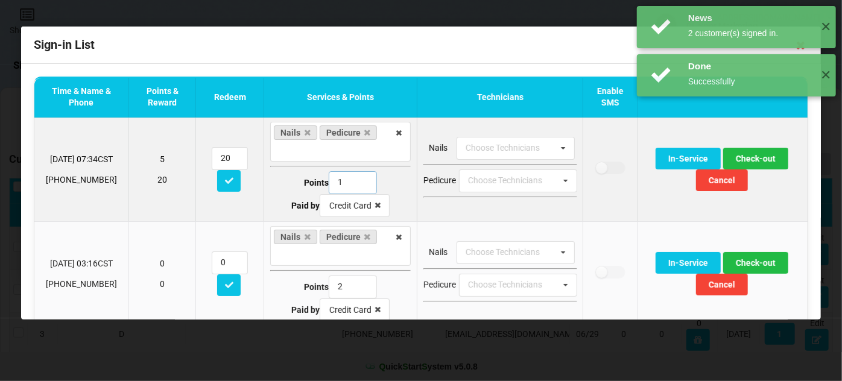
type input "1"
click at [358, 185] on input "1" at bounding box center [353, 182] width 48 height 23
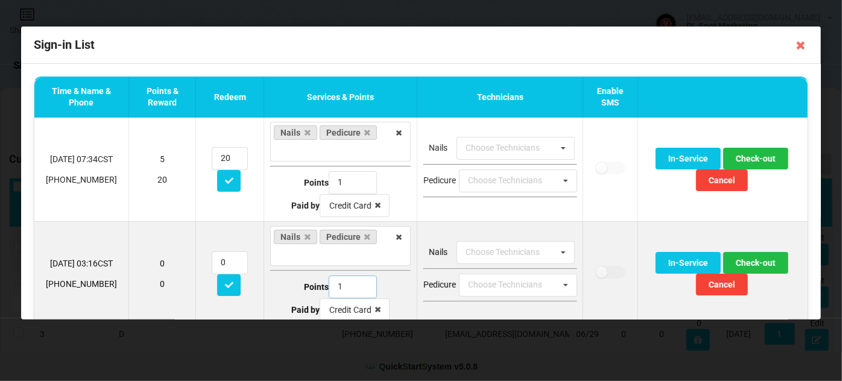
type input "1"
click at [359, 288] on input "1" at bounding box center [353, 287] width 48 height 23
click at [759, 265] on button "Check-out" at bounding box center [755, 263] width 65 height 22
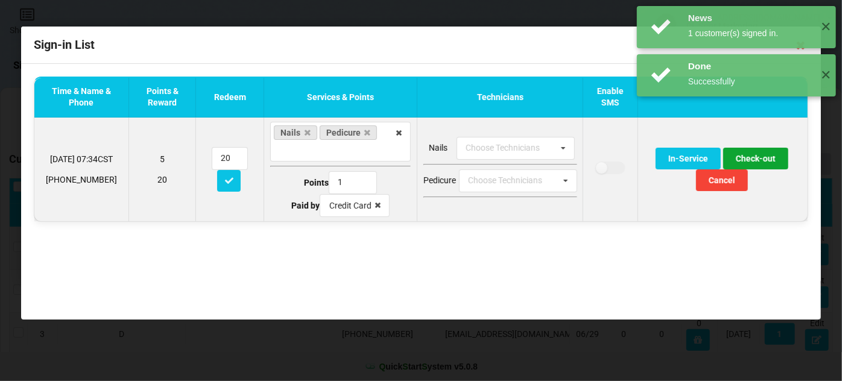
click at [753, 158] on button "Check-out" at bounding box center [755, 159] width 65 height 22
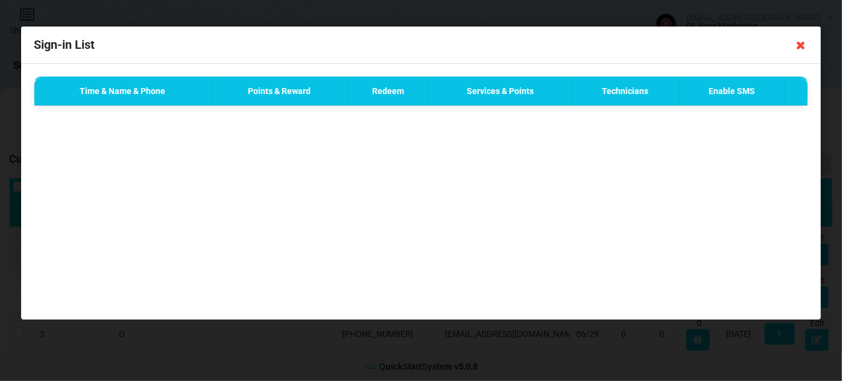
click at [798, 45] on icon at bounding box center [800, 45] width 19 height 19
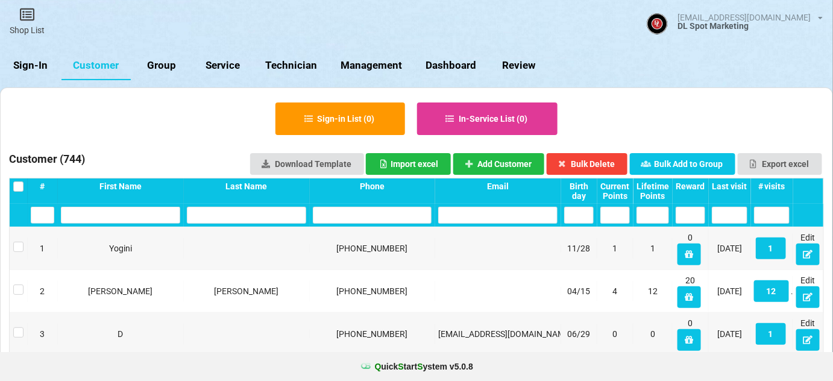
click at [30, 65] on link "Sign-In" at bounding box center [31, 65] width 62 height 29
